Goal: Task Accomplishment & Management: Complete application form

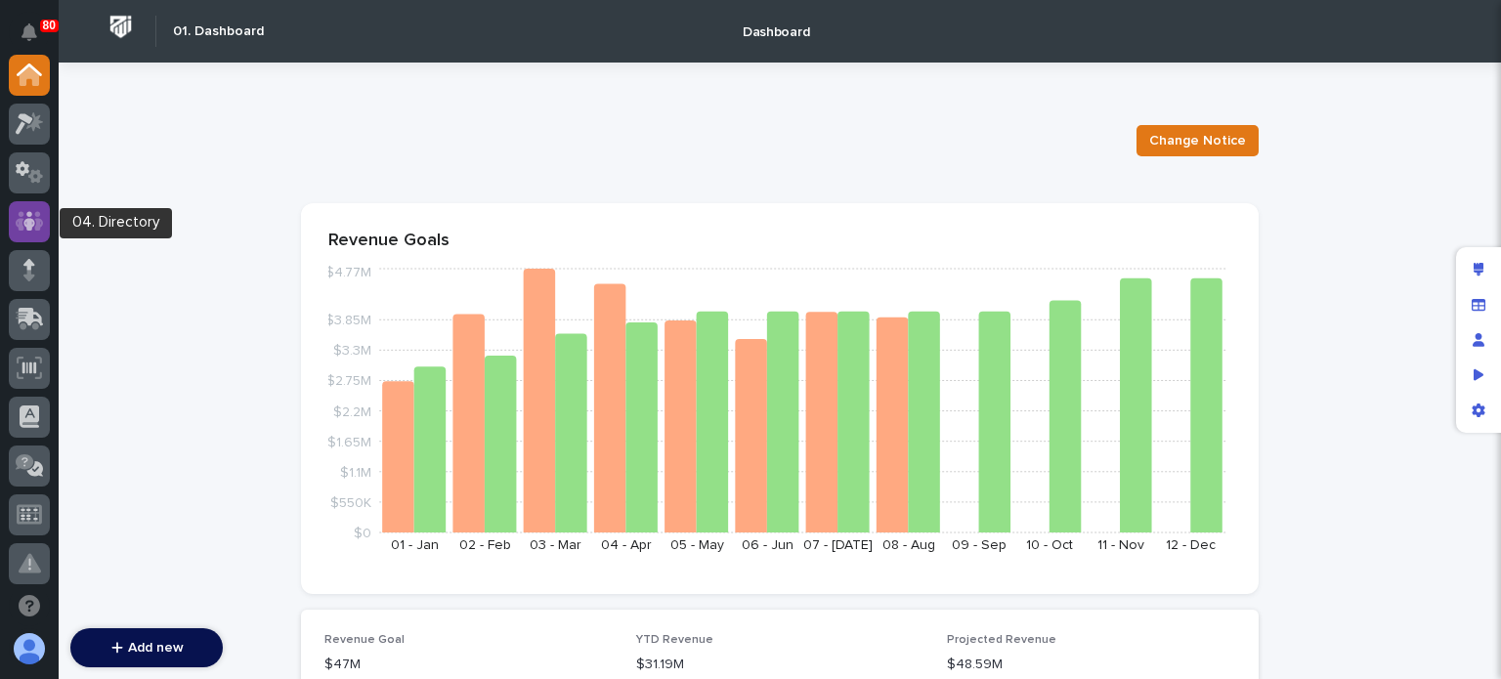
click at [35, 216] on icon at bounding box center [30, 221] width 28 height 22
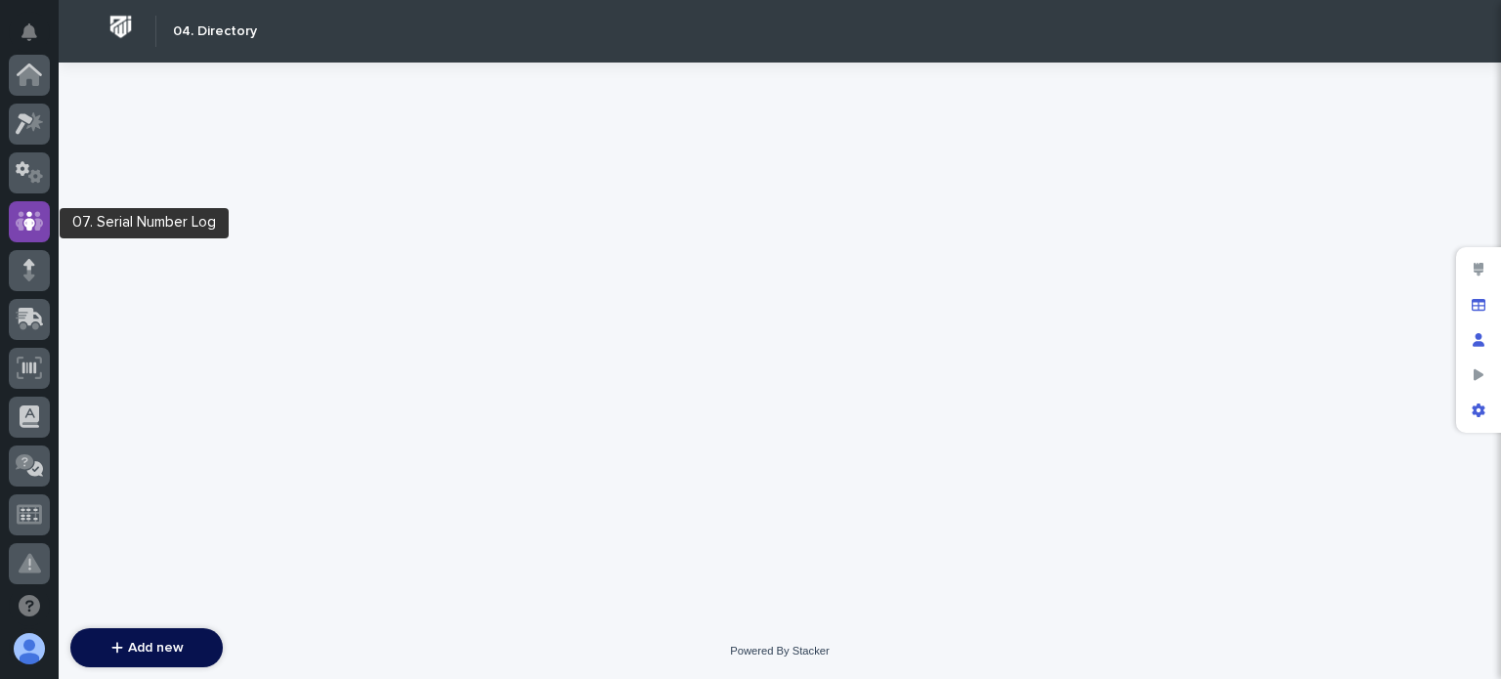
scroll to position [147, 0]
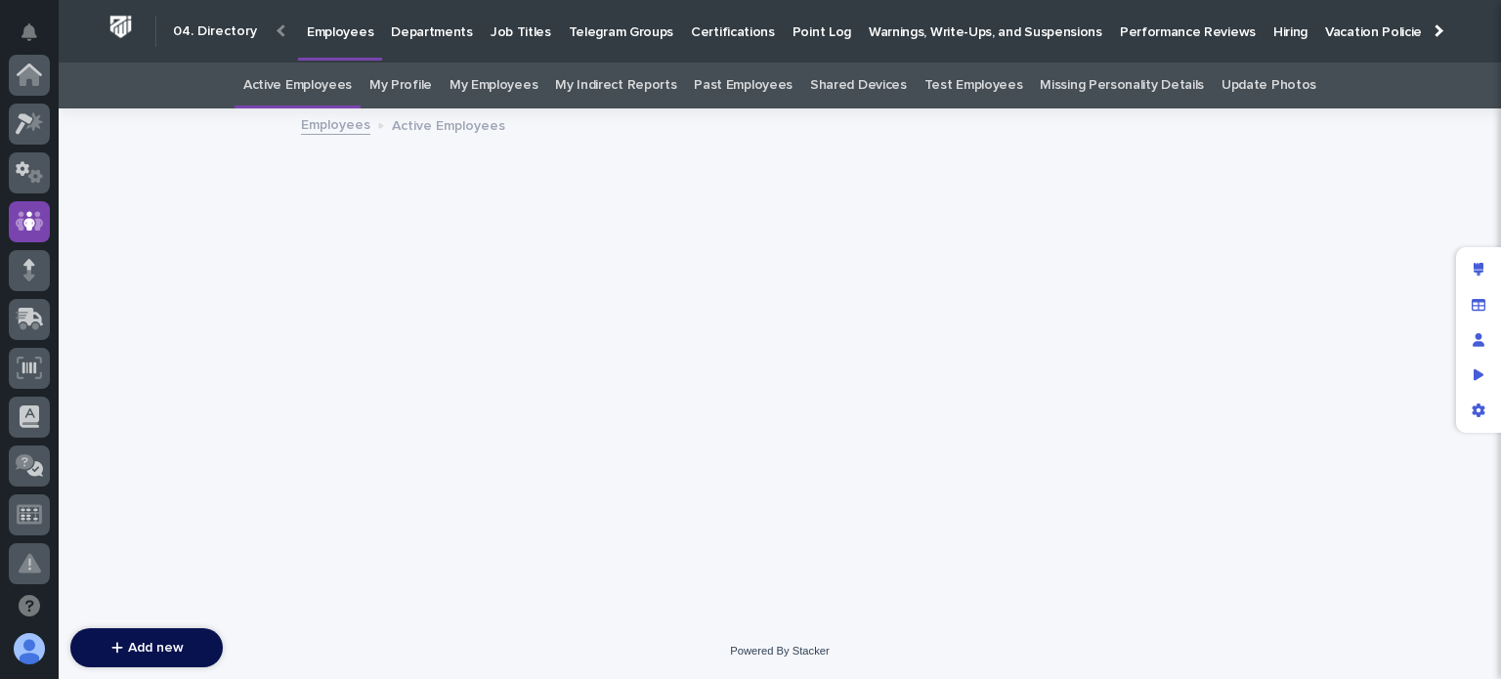
scroll to position [147, 0]
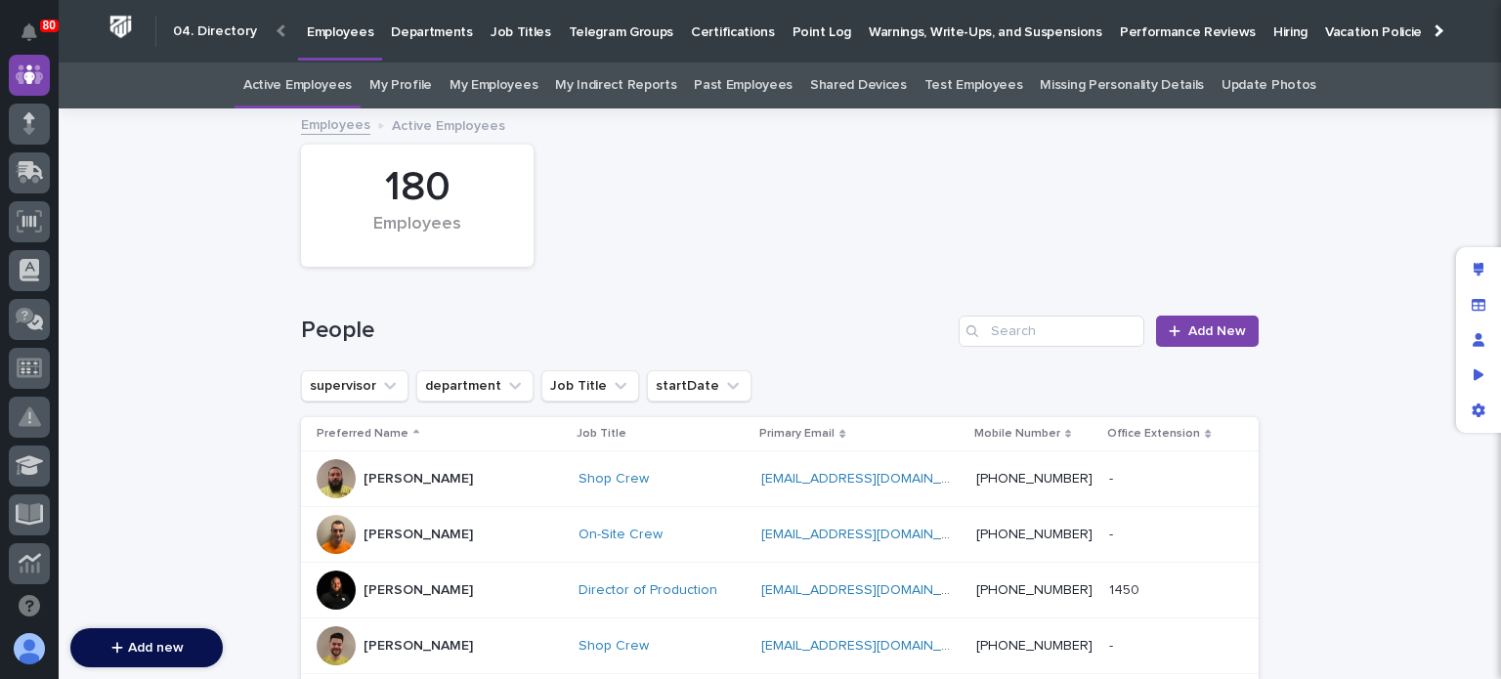
click at [499, 36] on p "Job Titles" at bounding box center [521, 20] width 61 height 41
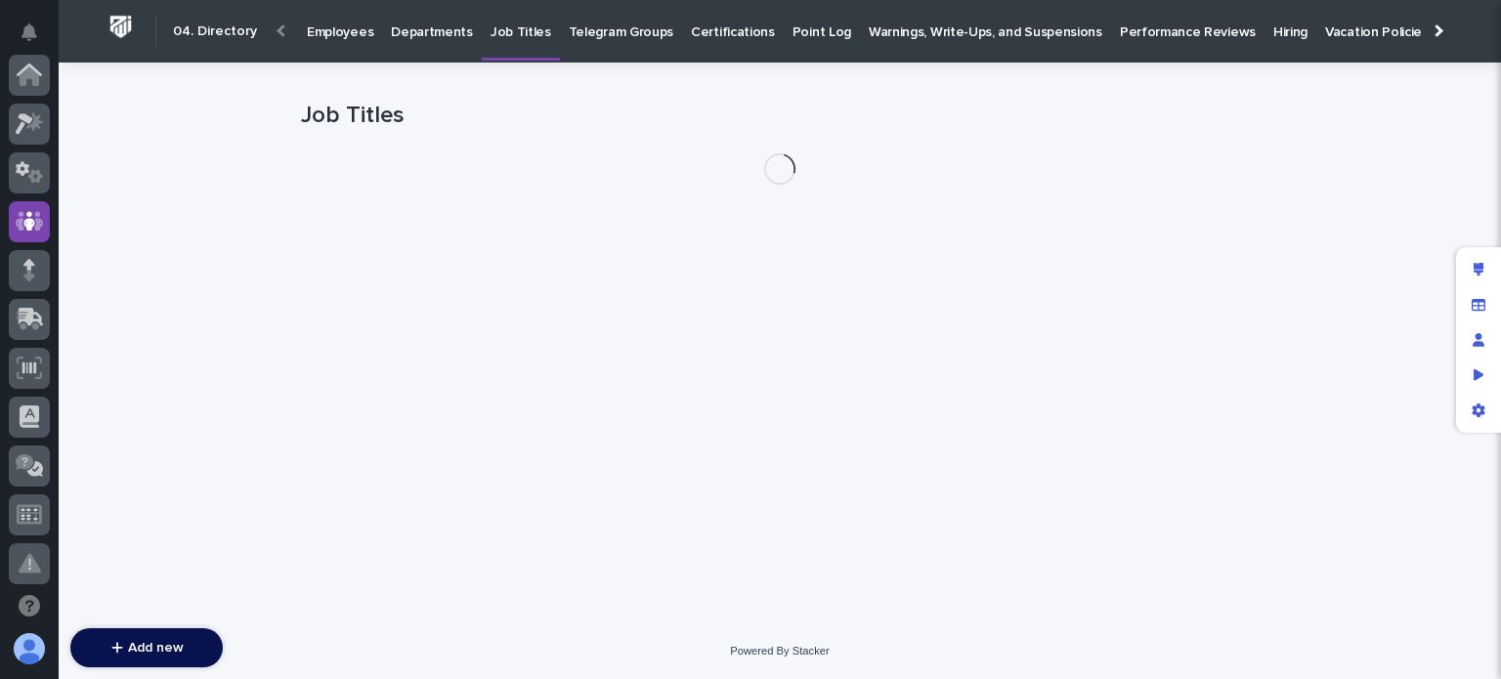
scroll to position [147, 0]
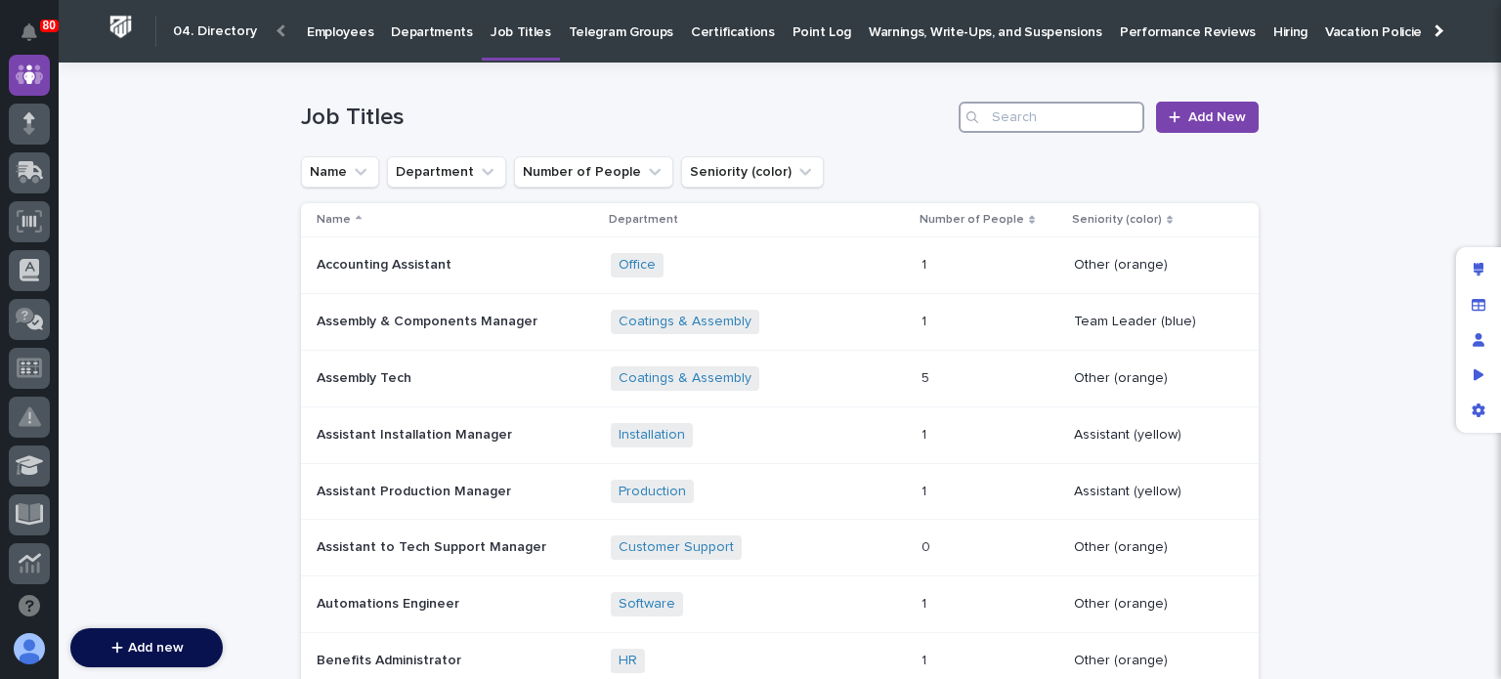
click at [1009, 121] on input "Search" at bounding box center [1052, 117] width 186 height 31
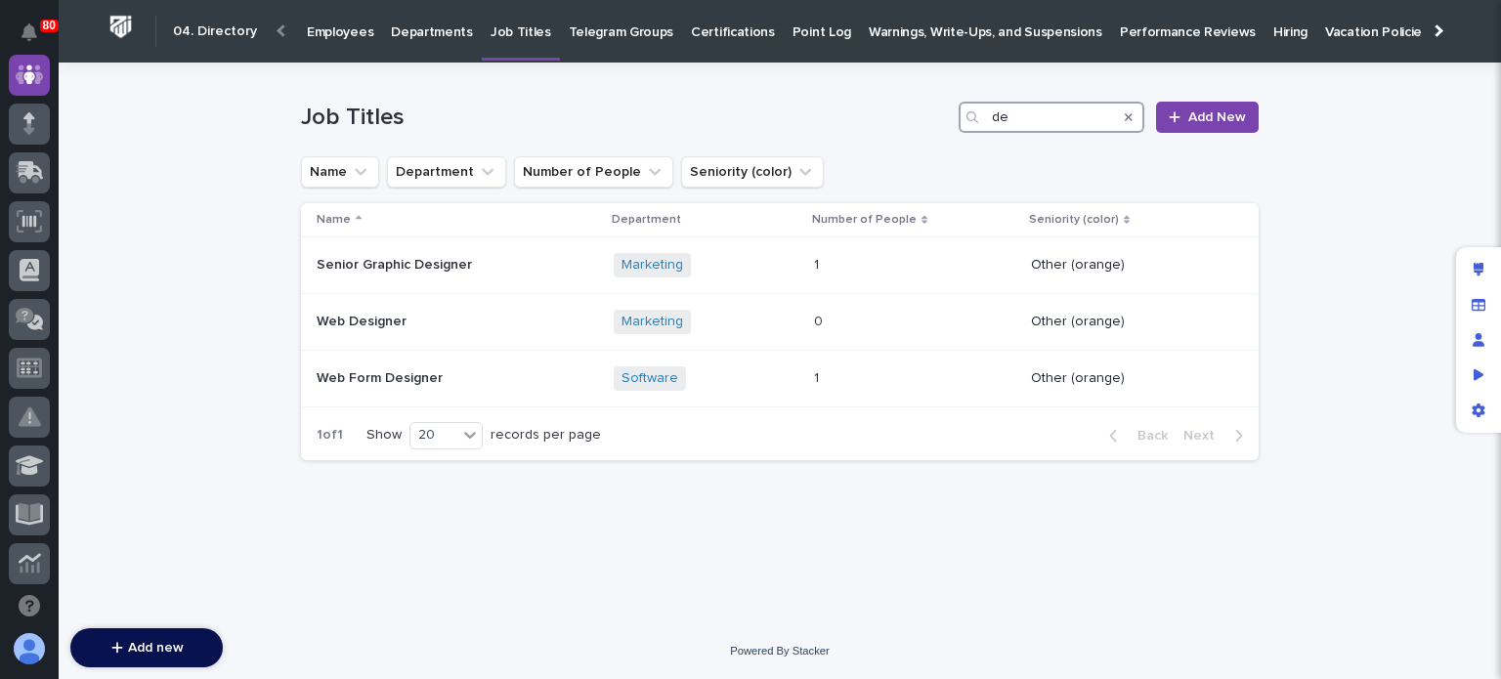
type input "d"
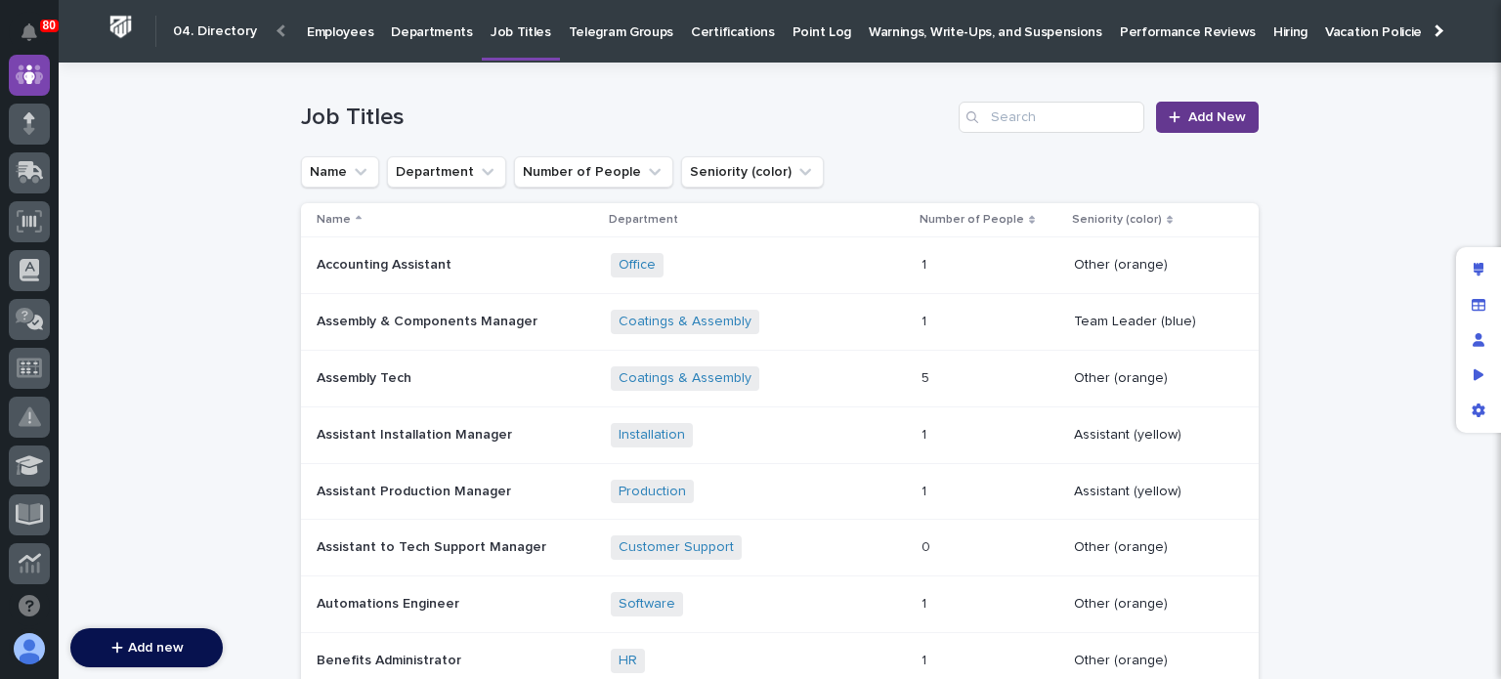
click at [1193, 115] on span "Add New" at bounding box center [1217, 117] width 58 height 14
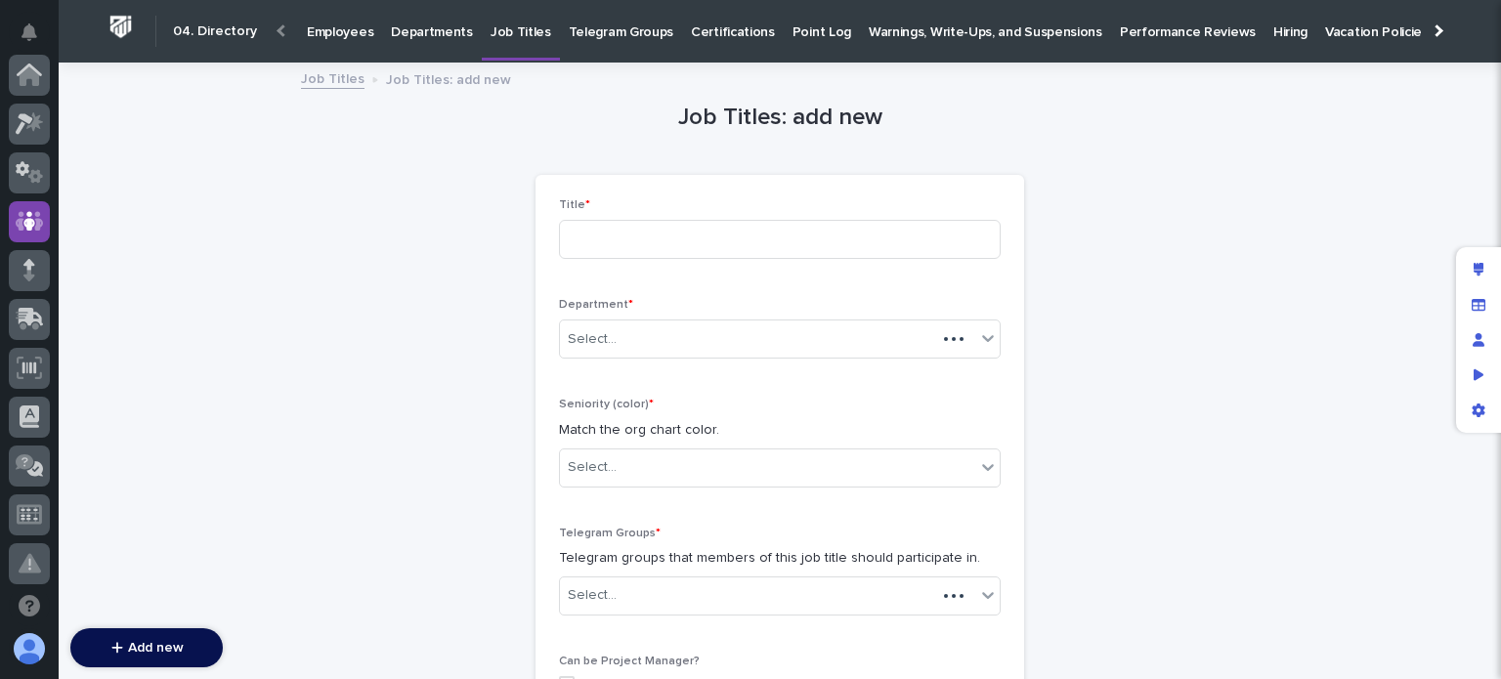
scroll to position [147, 0]
click at [691, 253] on input at bounding box center [780, 239] width 442 height 39
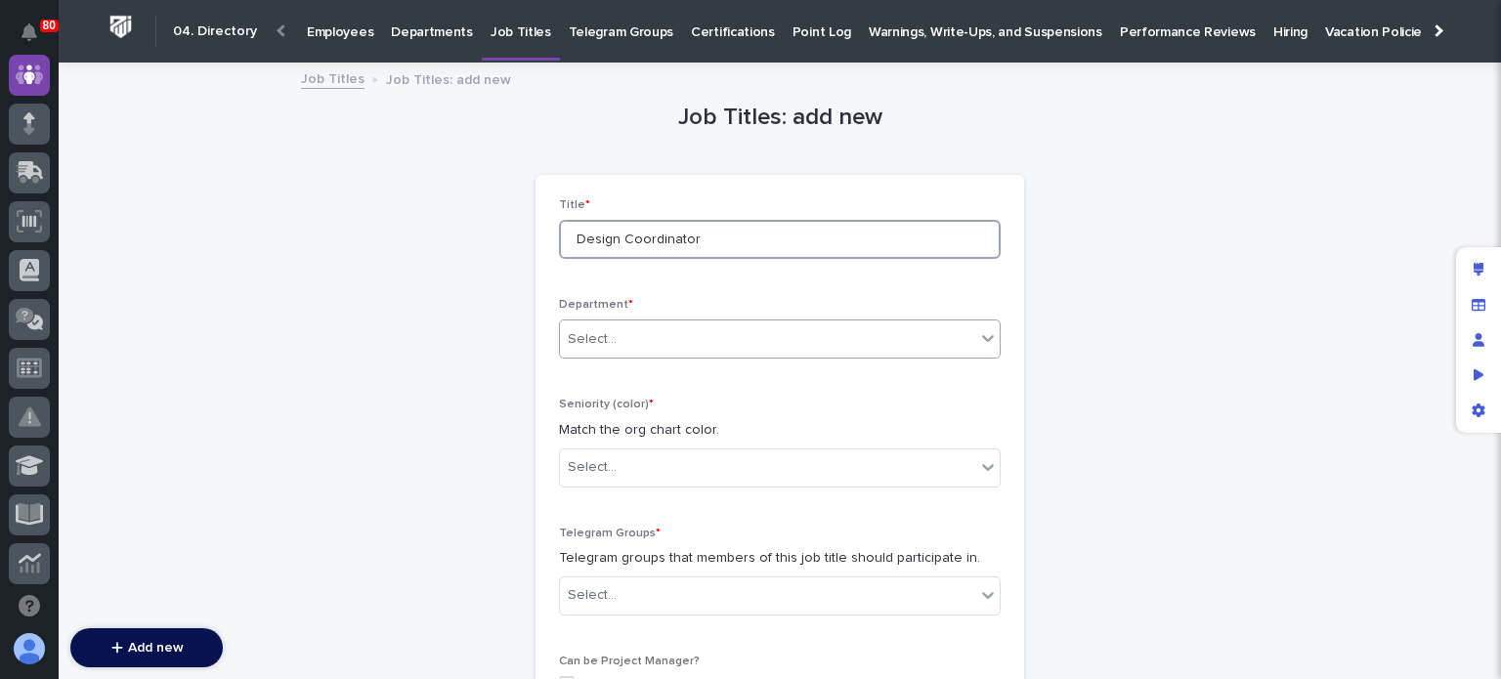
type input "Design Coordinator"
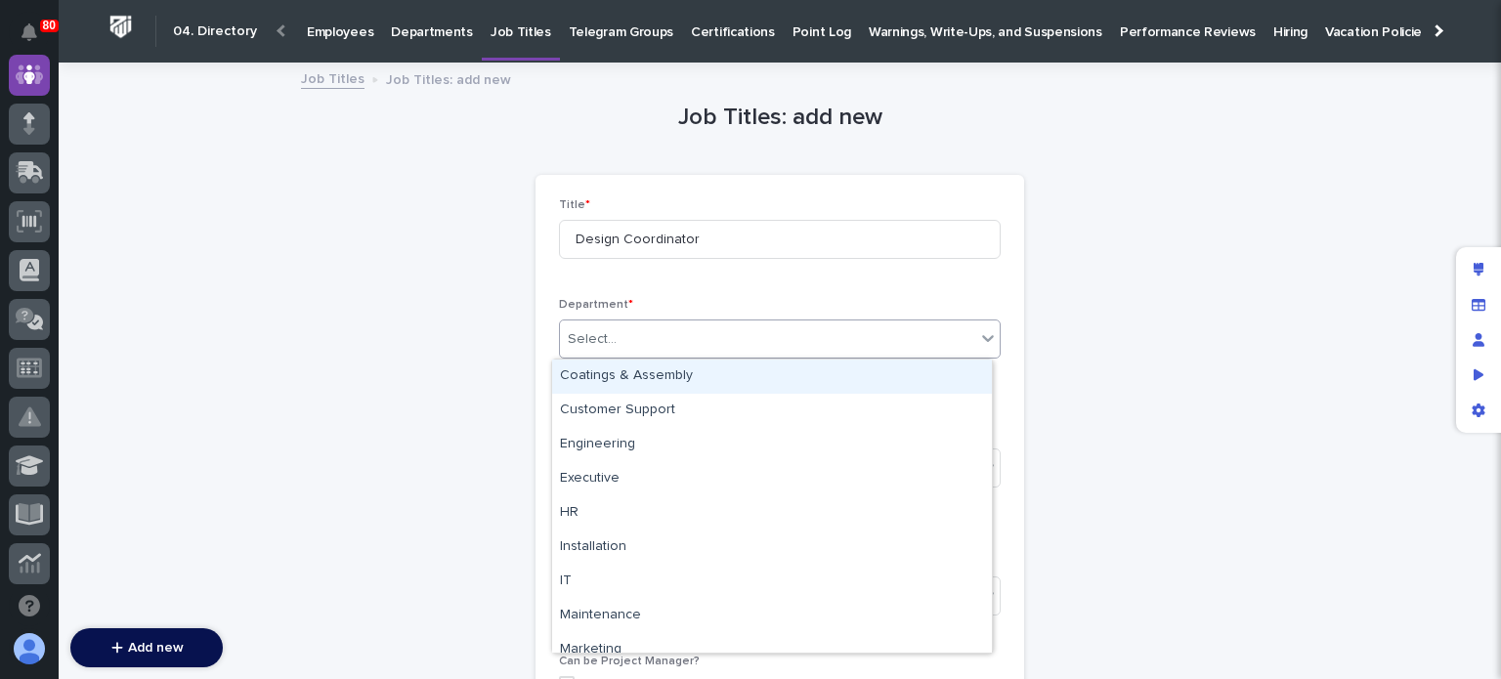
click at [672, 345] on div "Select..." at bounding box center [767, 339] width 415 height 32
type input "**"
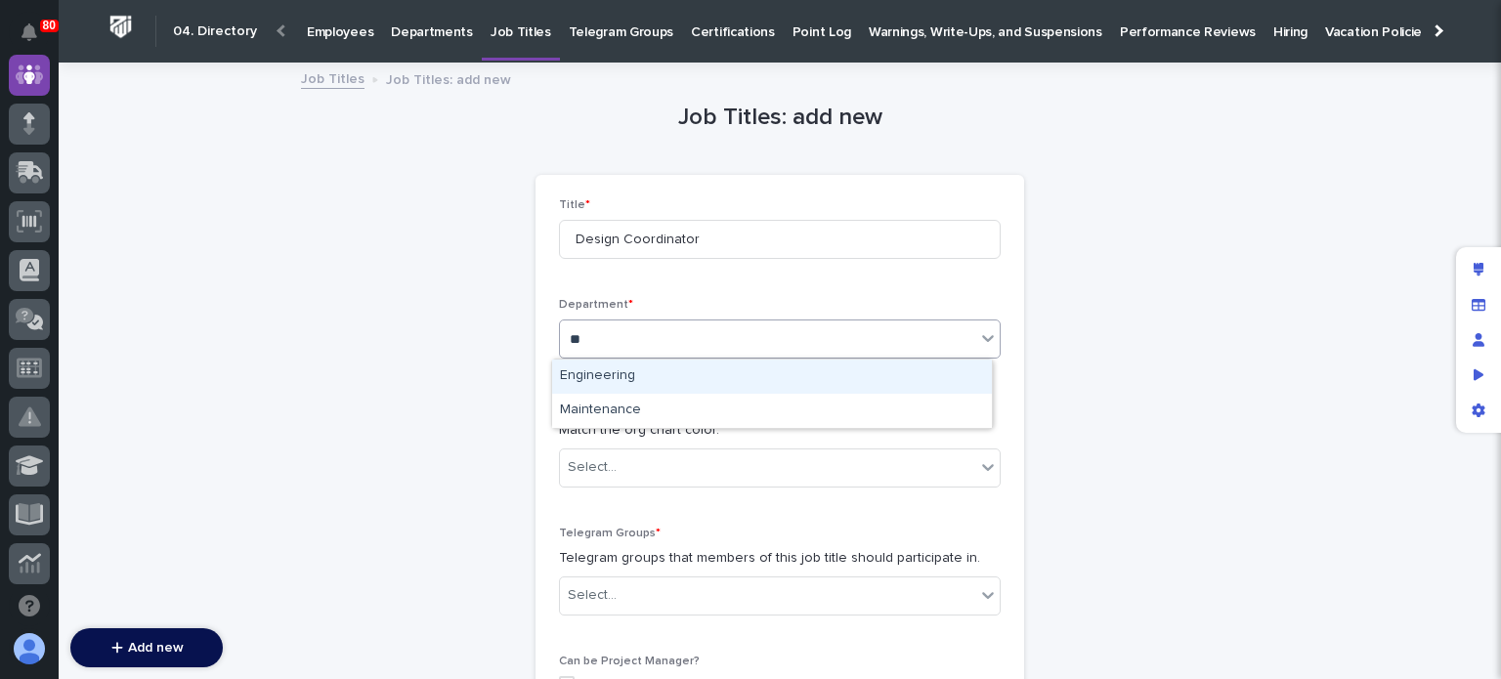
click at [666, 374] on div "Engineering" at bounding box center [772, 377] width 440 height 34
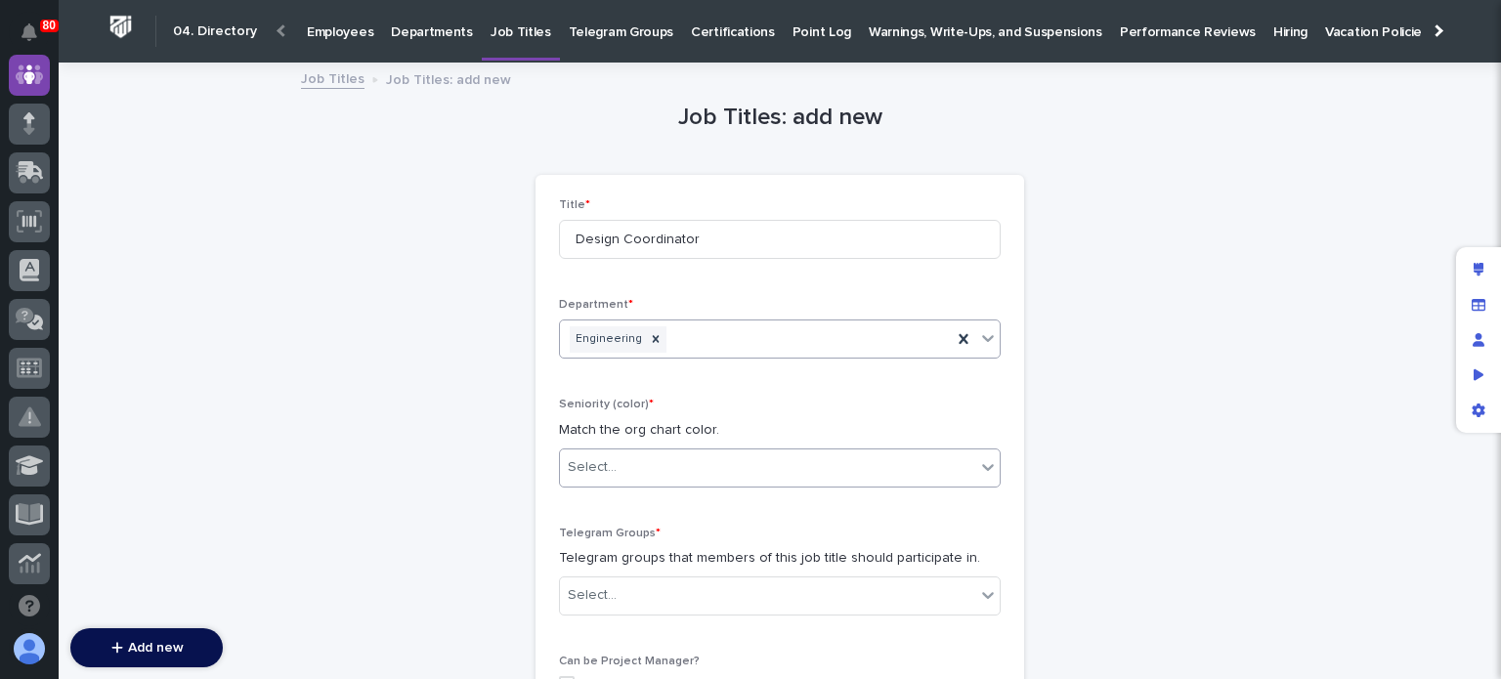
scroll to position [0, 0]
click at [684, 466] on div "Select..." at bounding box center [767, 467] width 415 height 32
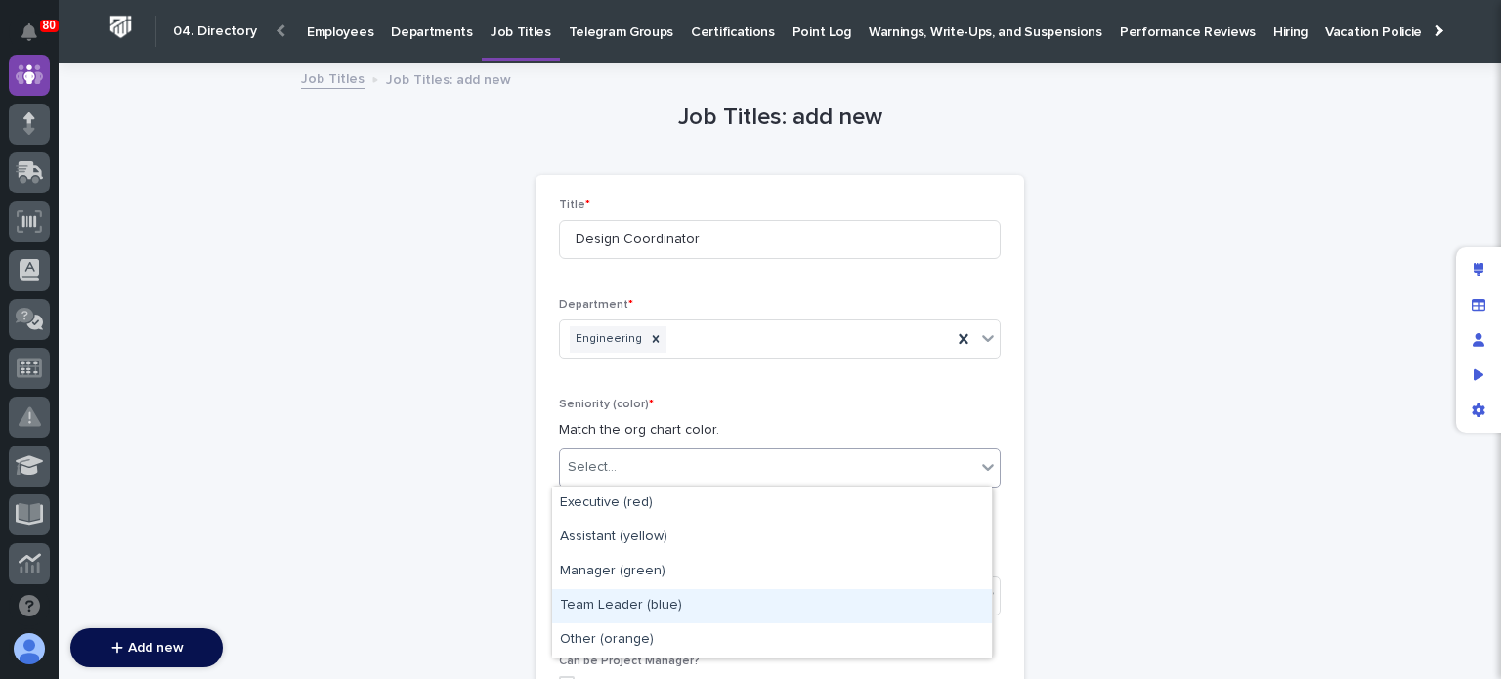
click at [662, 599] on div "Team Leader (blue)" at bounding box center [772, 606] width 440 height 34
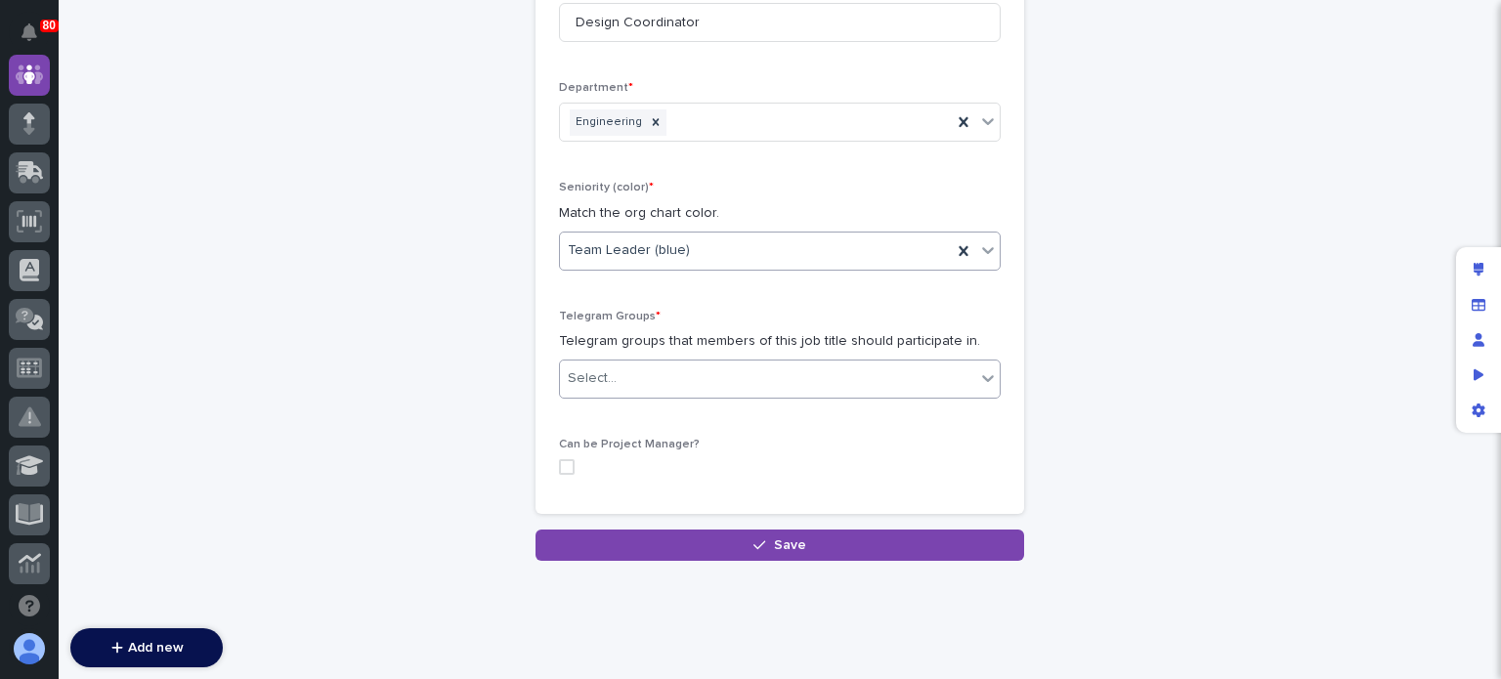
click at [680, 382] on div "Select..." at bounding box center [767, 379] width 415 height 32
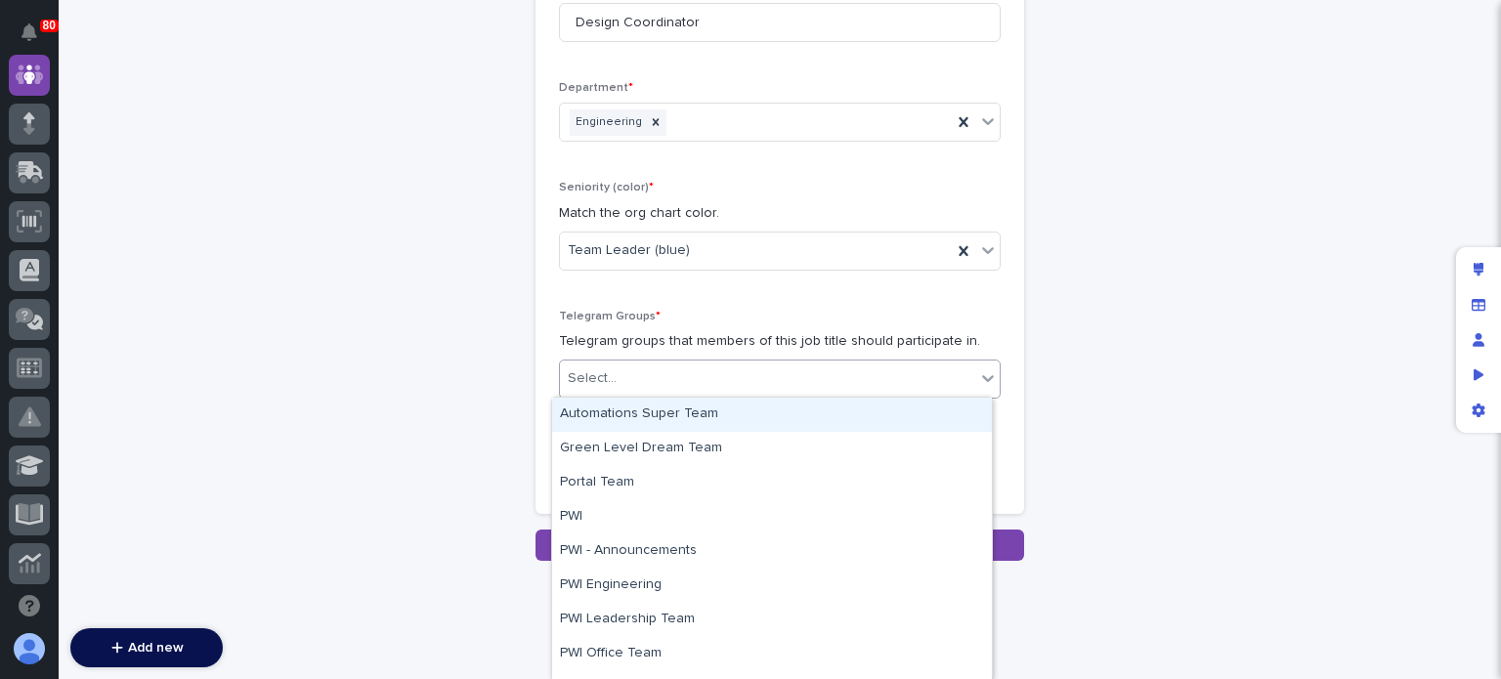
scroll to position [217, 0]
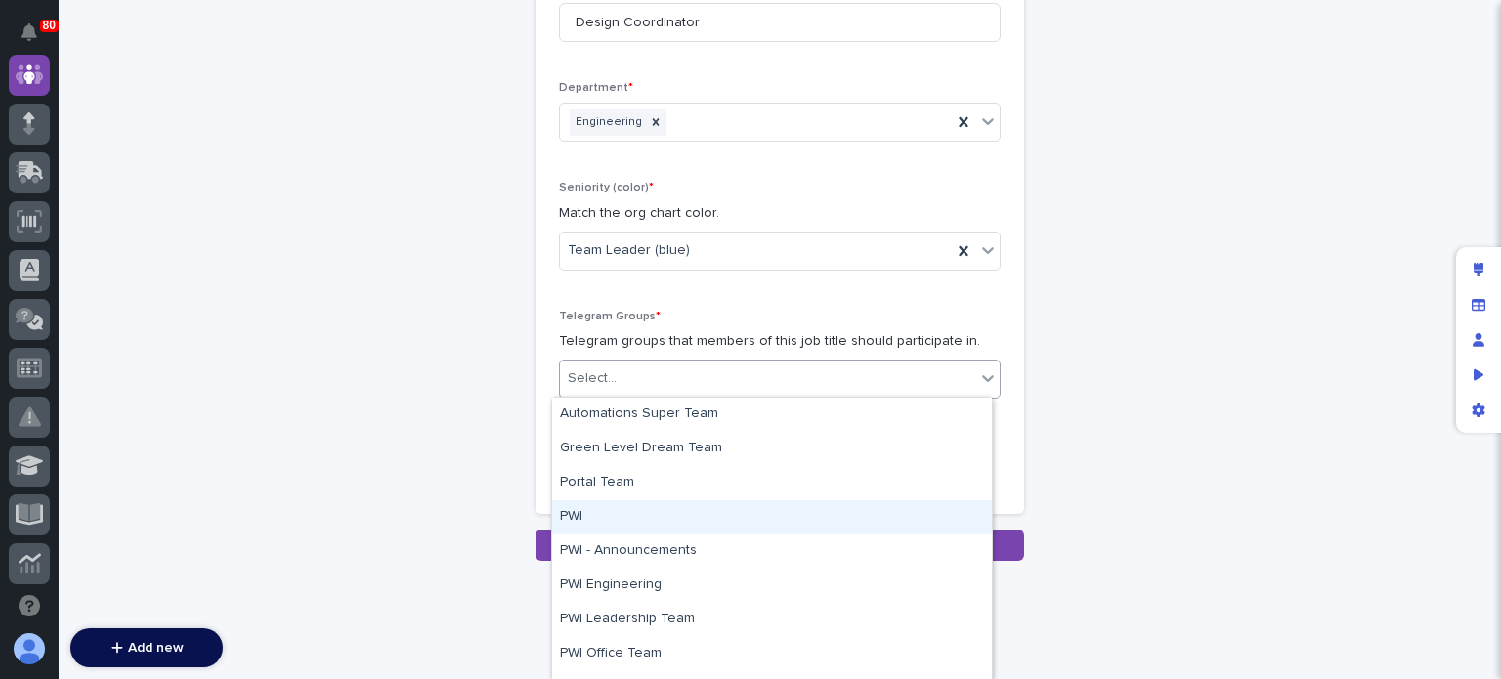
click at [675, 511] on div "PWI" at bounding box center [772, 517] width 440 height 34
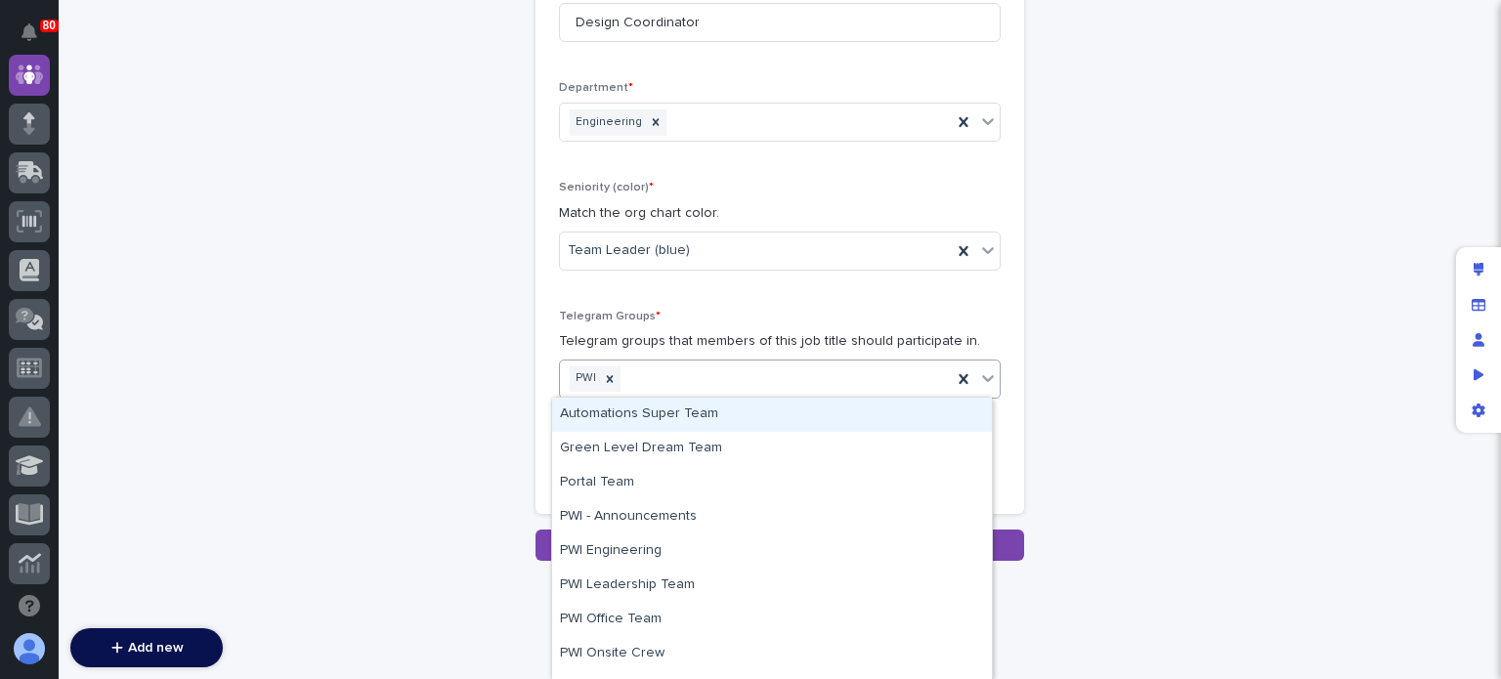
click at [708, 390] on div "PWI" at bounding box center [756, 379] width 392 height 34
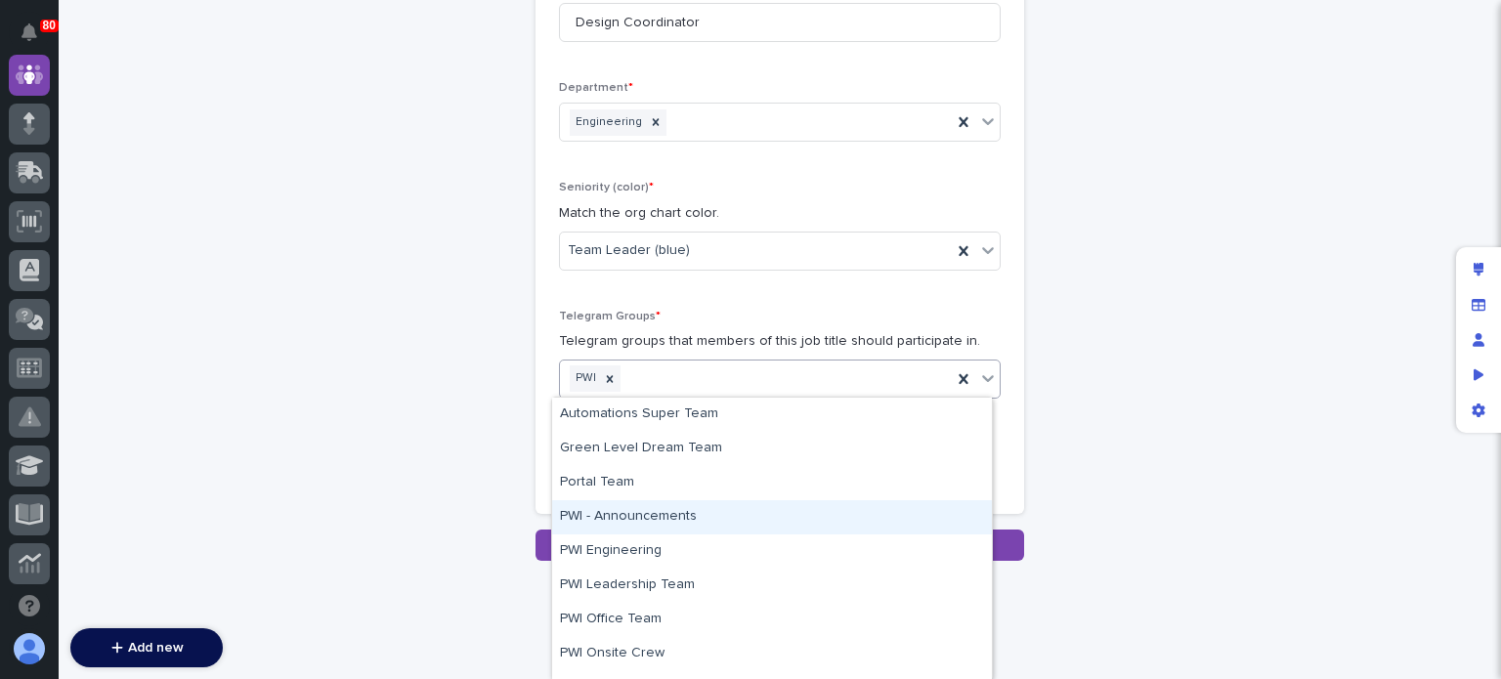
click at [675, 508] on div "PWI - Announcements" at bounding box center [772, 517] width 440 height 34
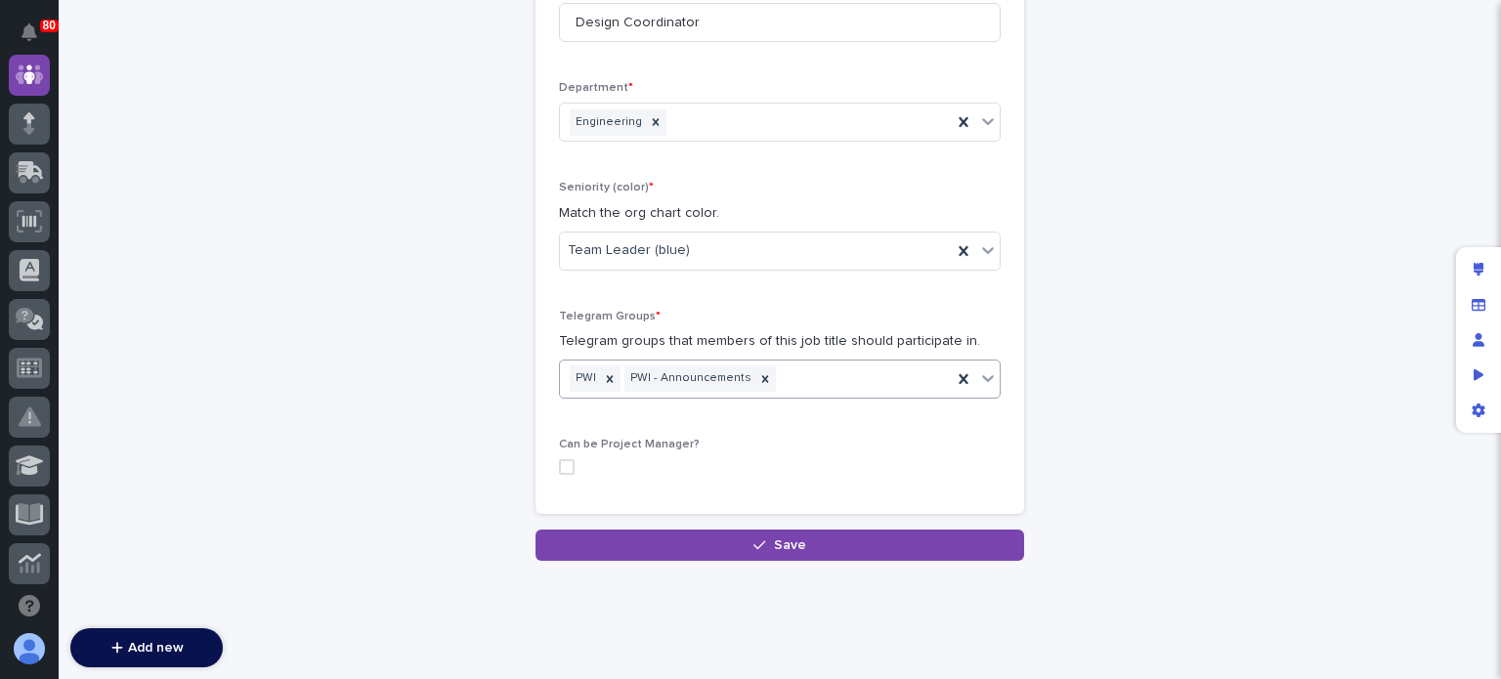
click at [826, 380] on div "PWI PWI - Announcements" at bounding box center [756, 379] width 392 height 34
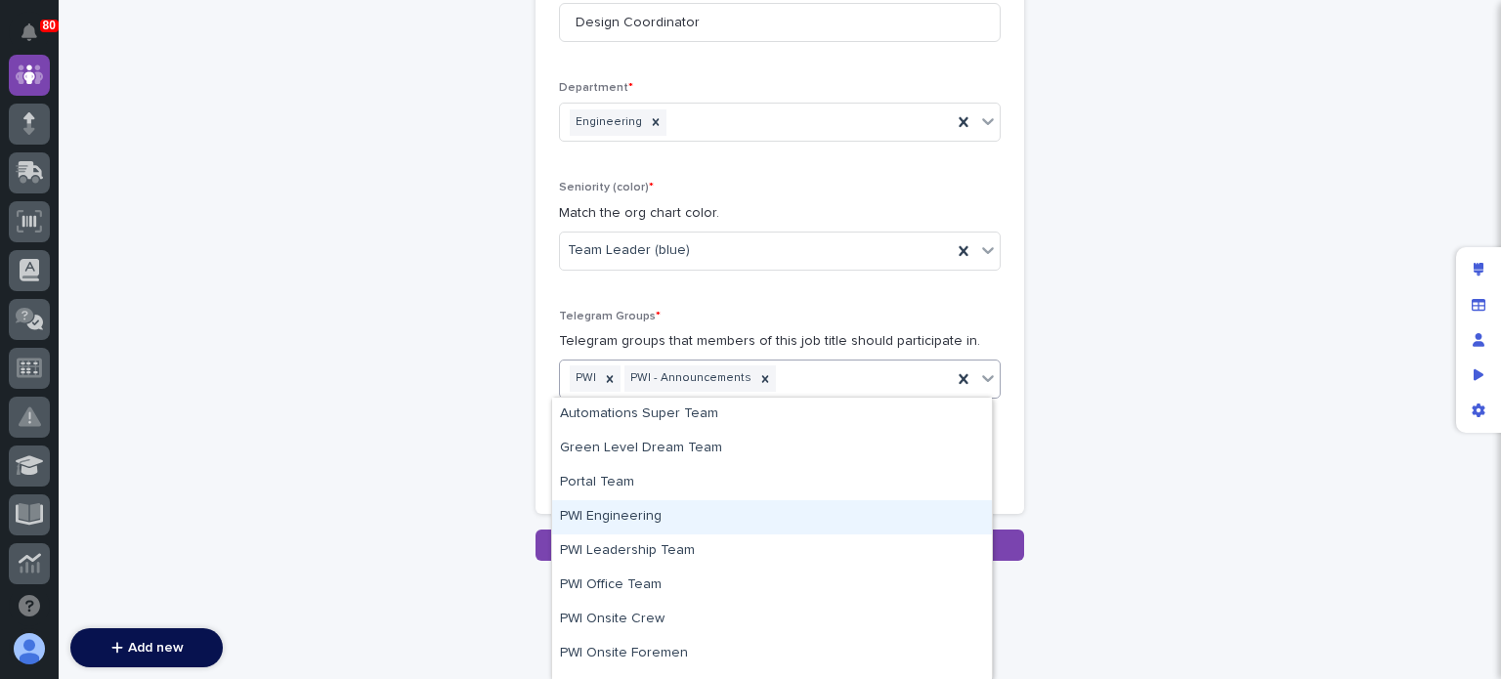
click at [744, 517] on div "PWI Engineering" at bounding box center [772, 517] width 440 height 34
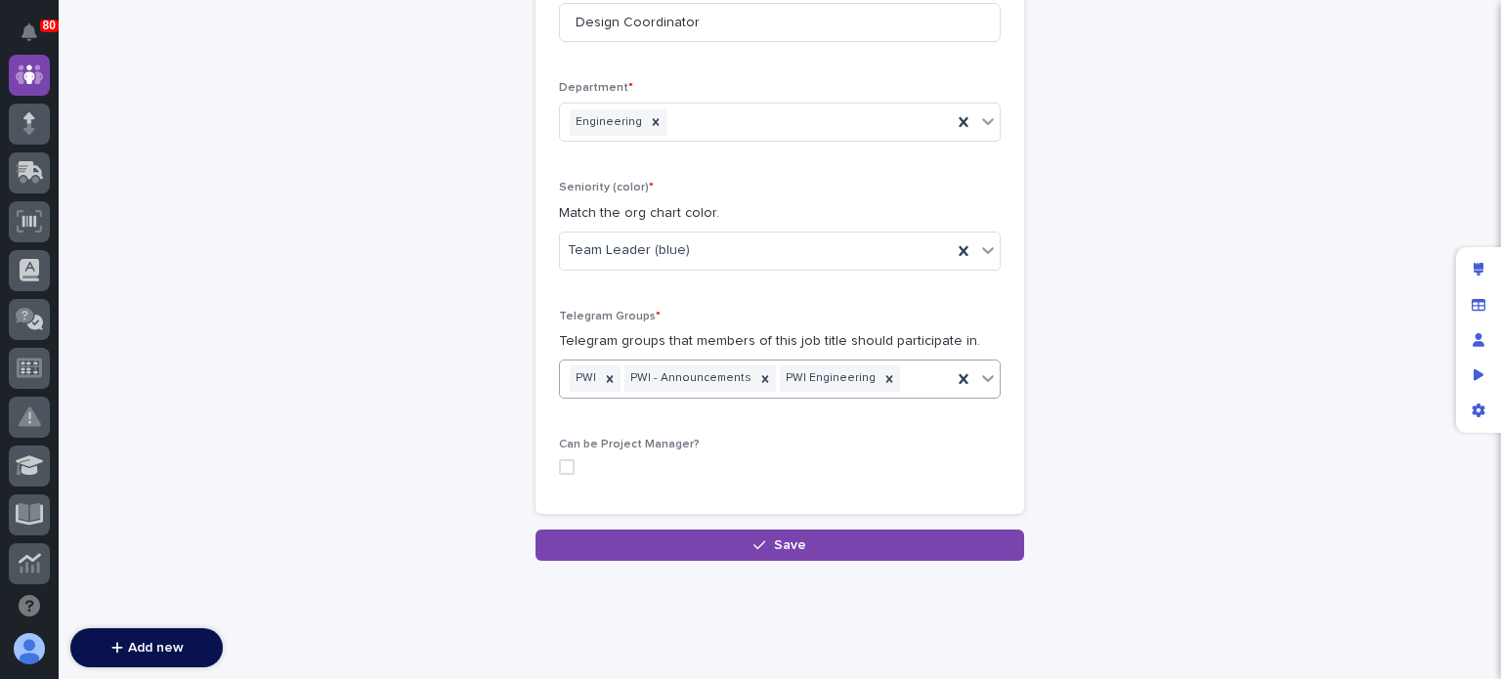
click at [907, 392] on div "PWI PWI - Announcements PWI Engineering" at bounding box center [756, 379] width 392 height 34
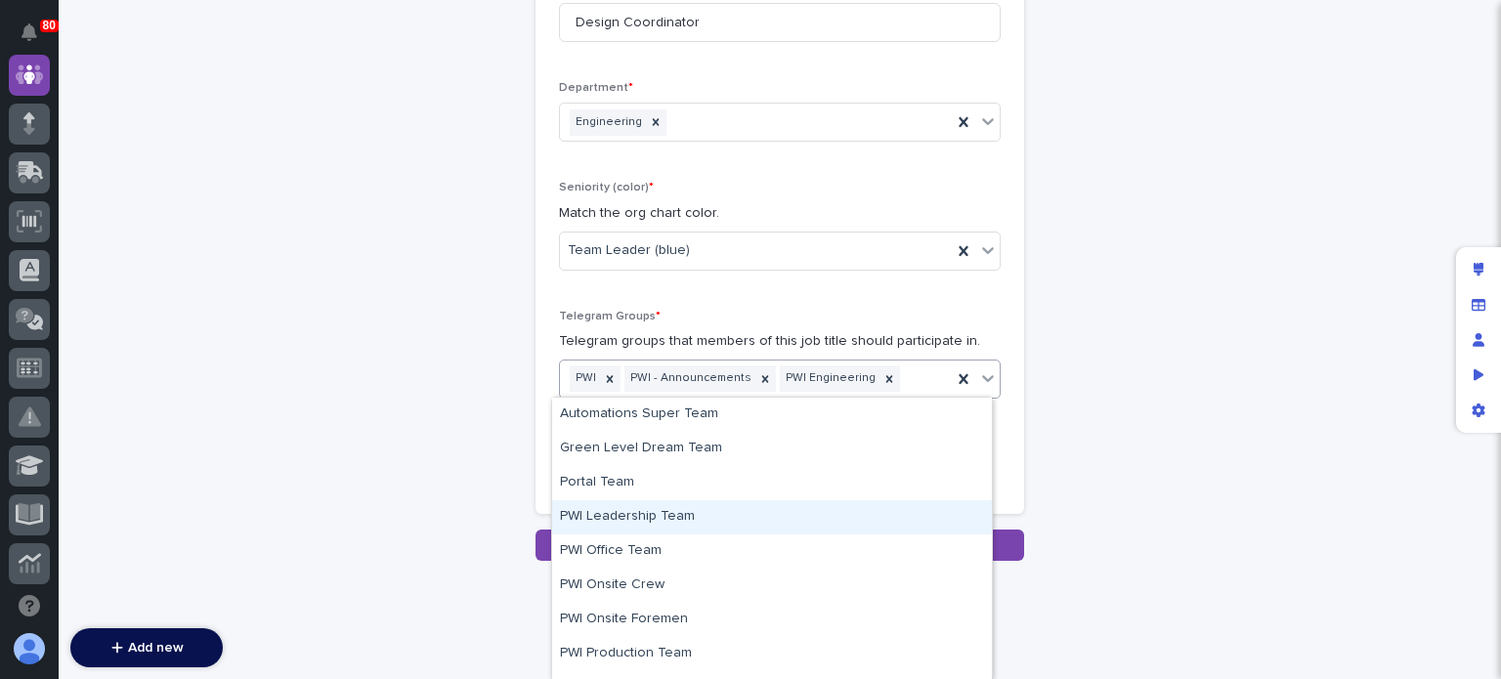
scroll to position [59, 0]
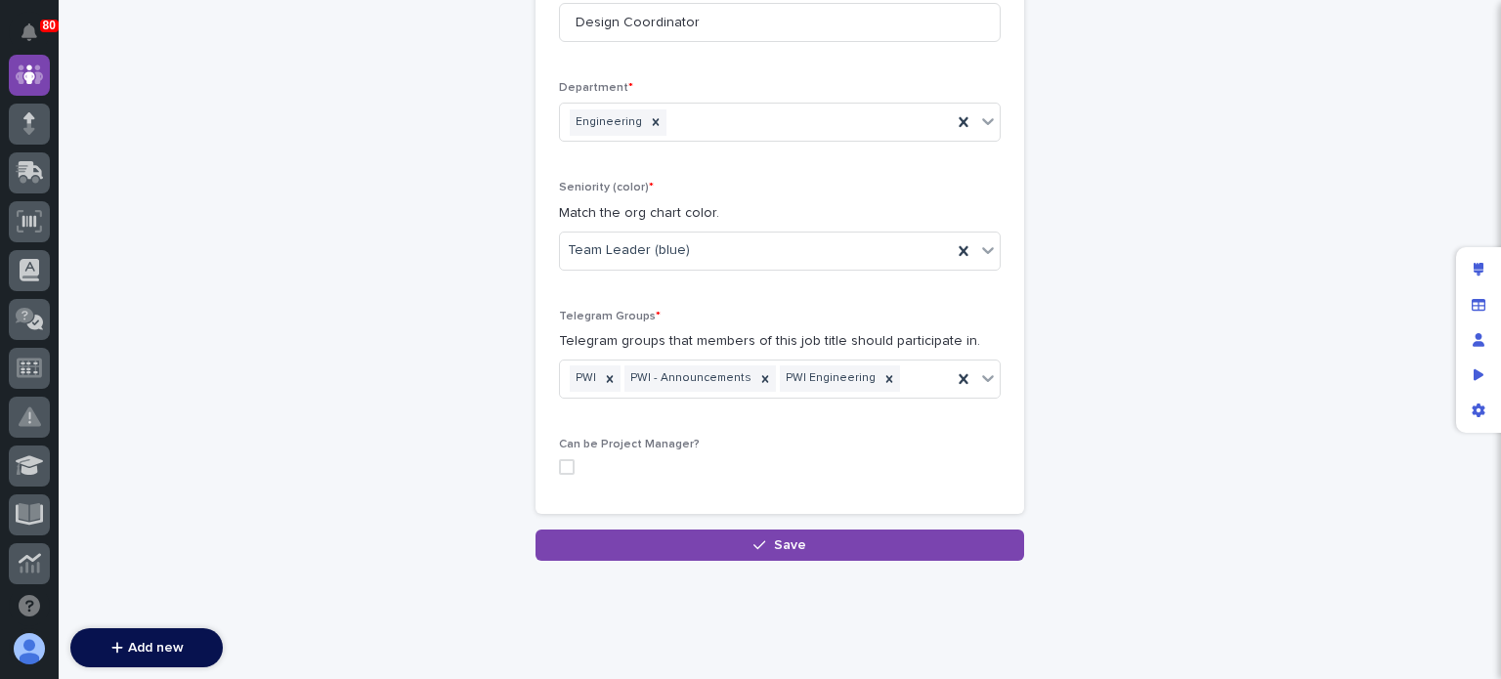
click at [1121, 428] on div "Job Titles: add new Loading... Saving… Loading... Saving… Loading... Saving… Ti…" at bounding box center [780, 204] width 958 height 713
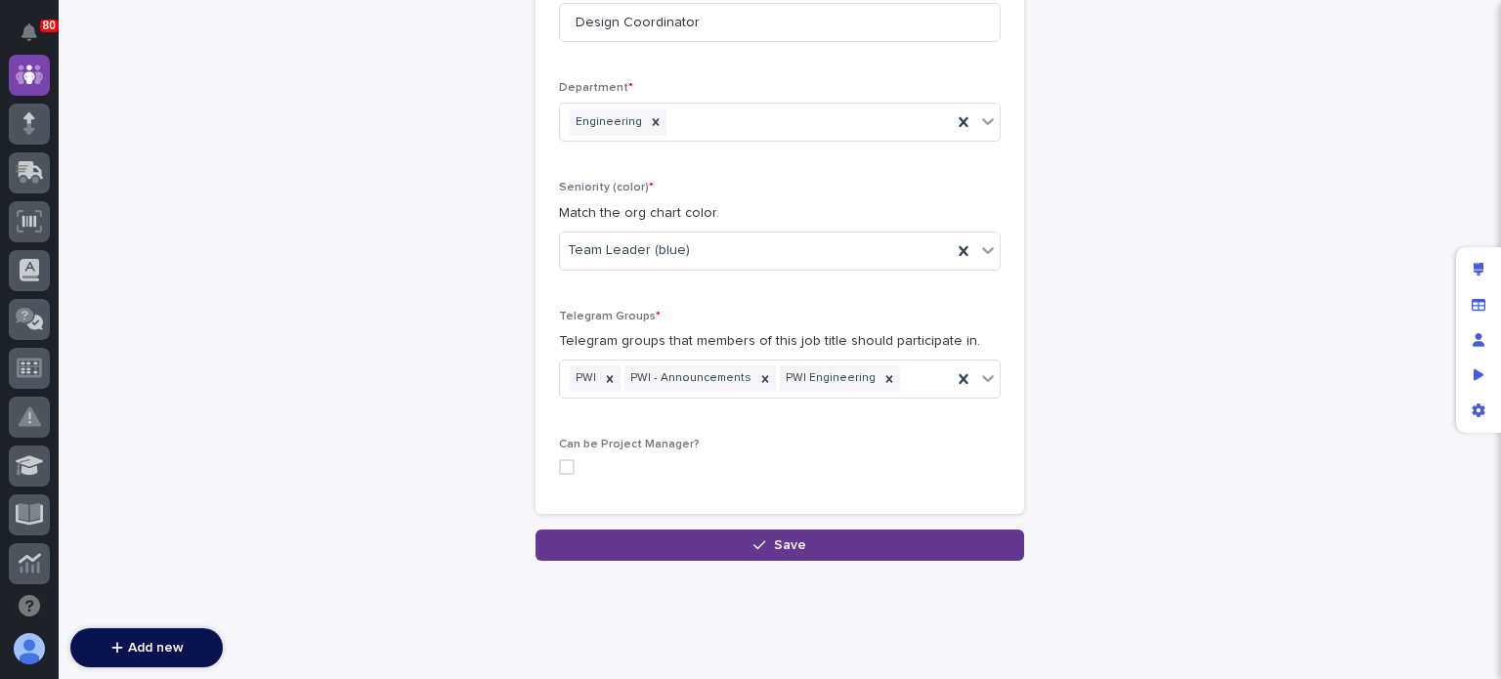
click at [669, 538] on button "Save" at bounding box center [780, 545] width 489 height 31
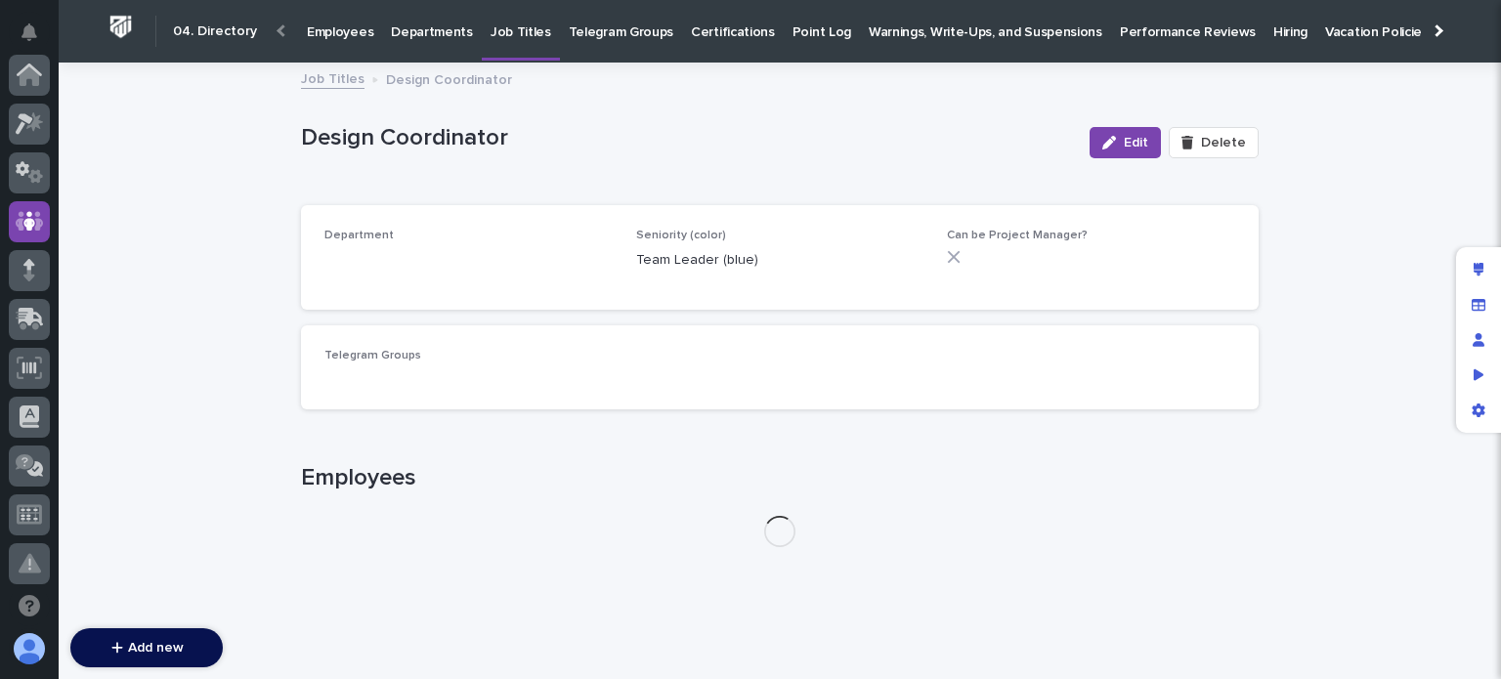
scroll to position [147, 0]
